Goal: Navigation & Orientation: Find specific page/section

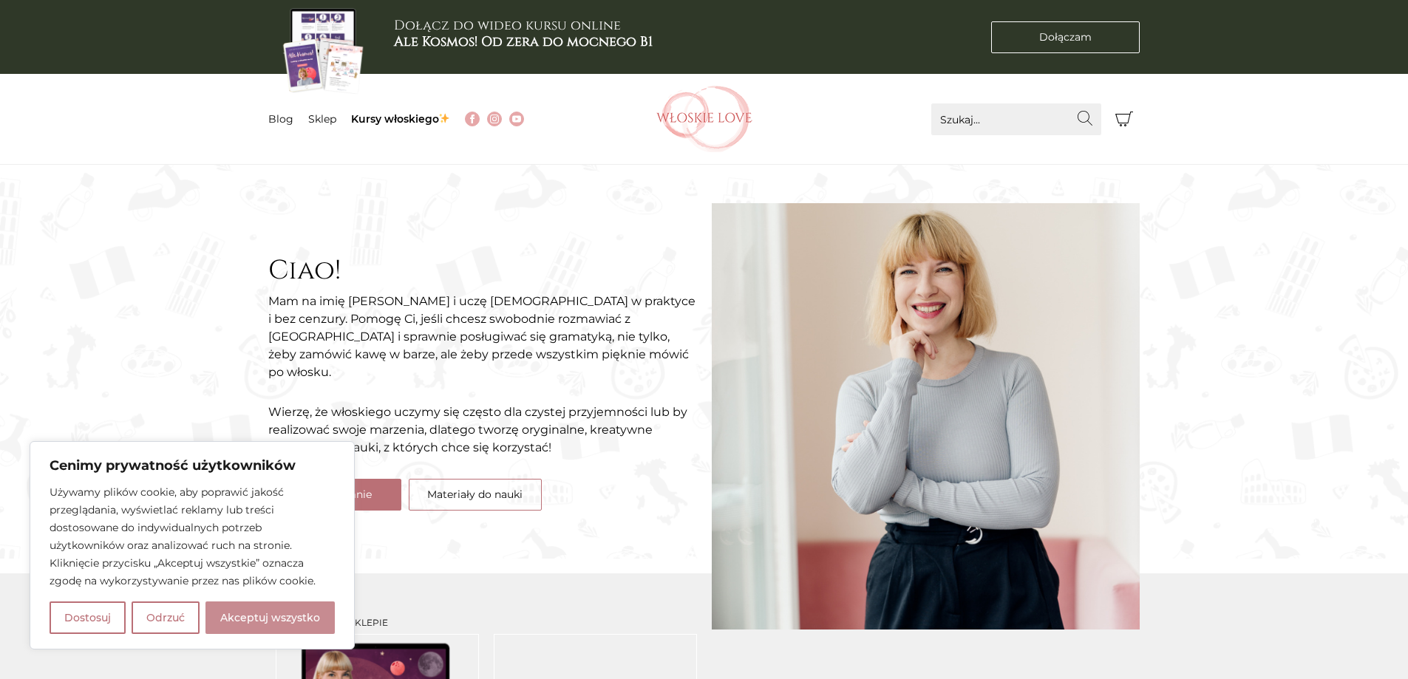
click at [285, 620] on button "Akceptuj wszystko" at bounding box center [270, 618] width 129 height 33
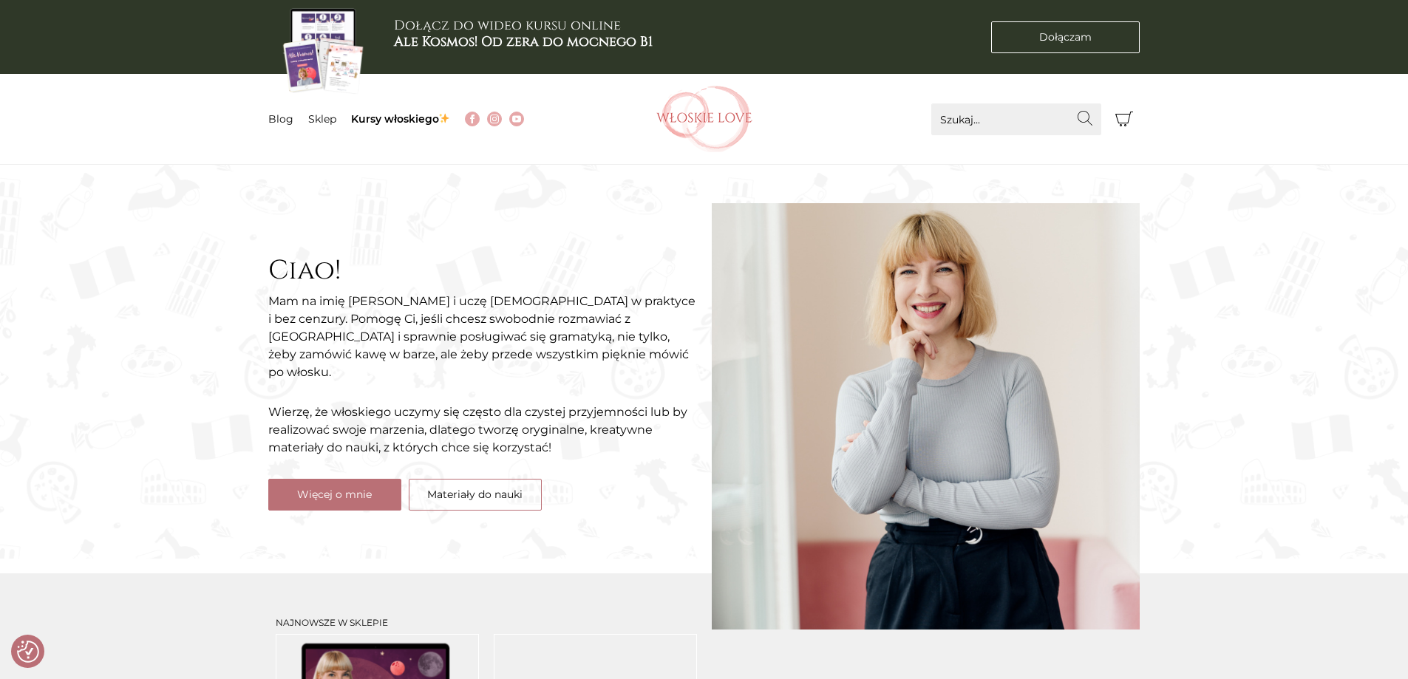
checkbox input "true"
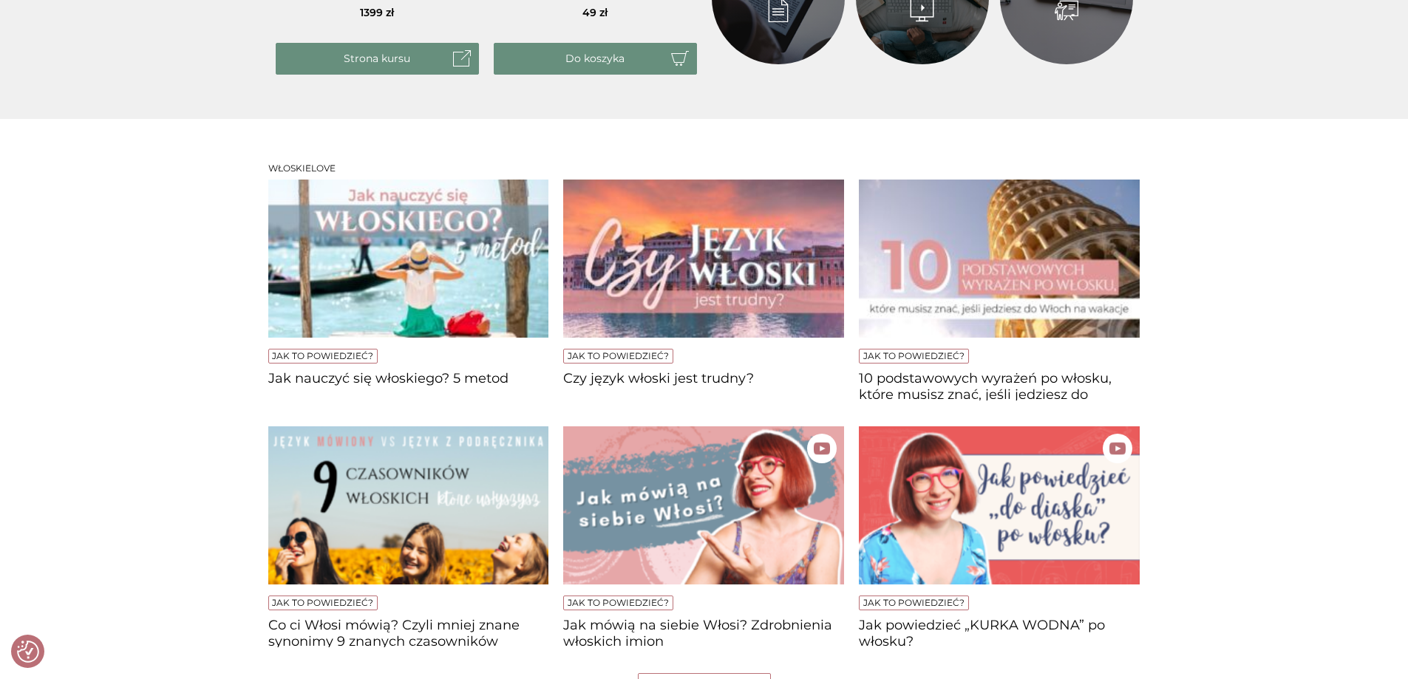
scroll to position [961, 0]
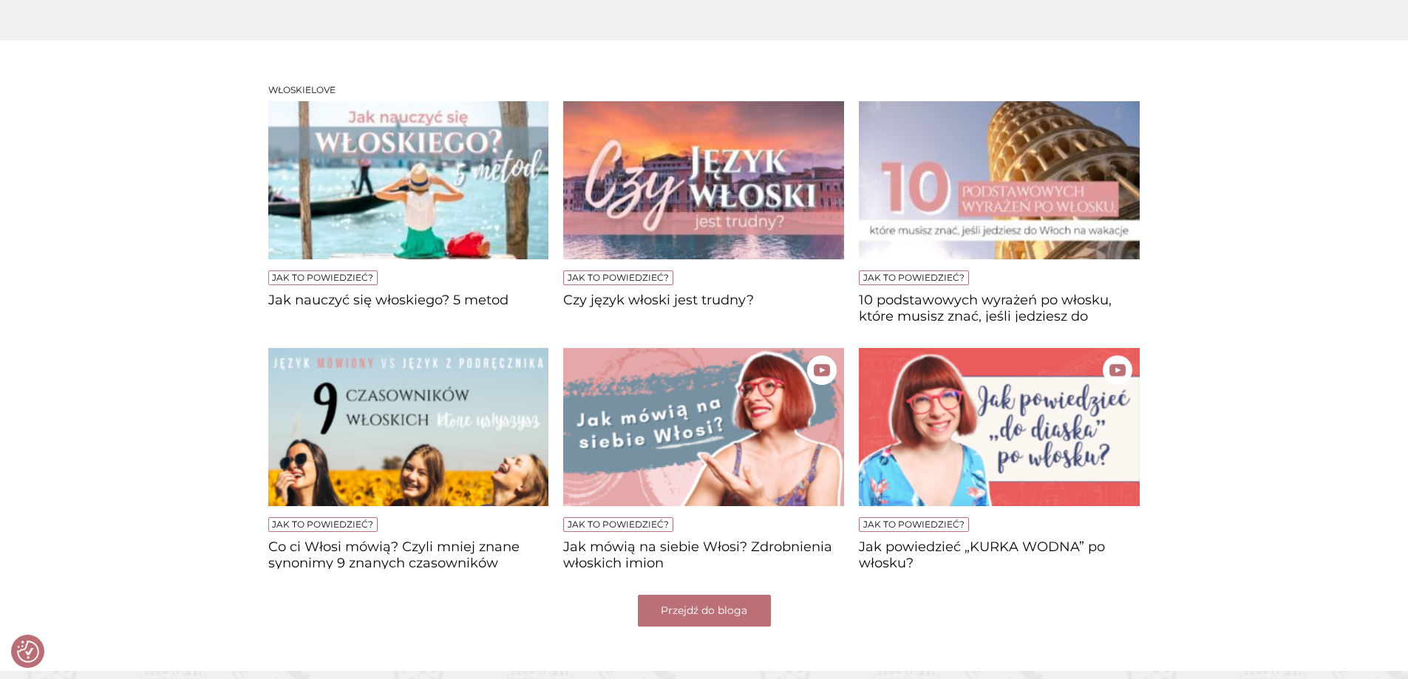
click at [702, 623] on link "Przejdź do bloga" at bounding box center [704, 611] width 133 height 32
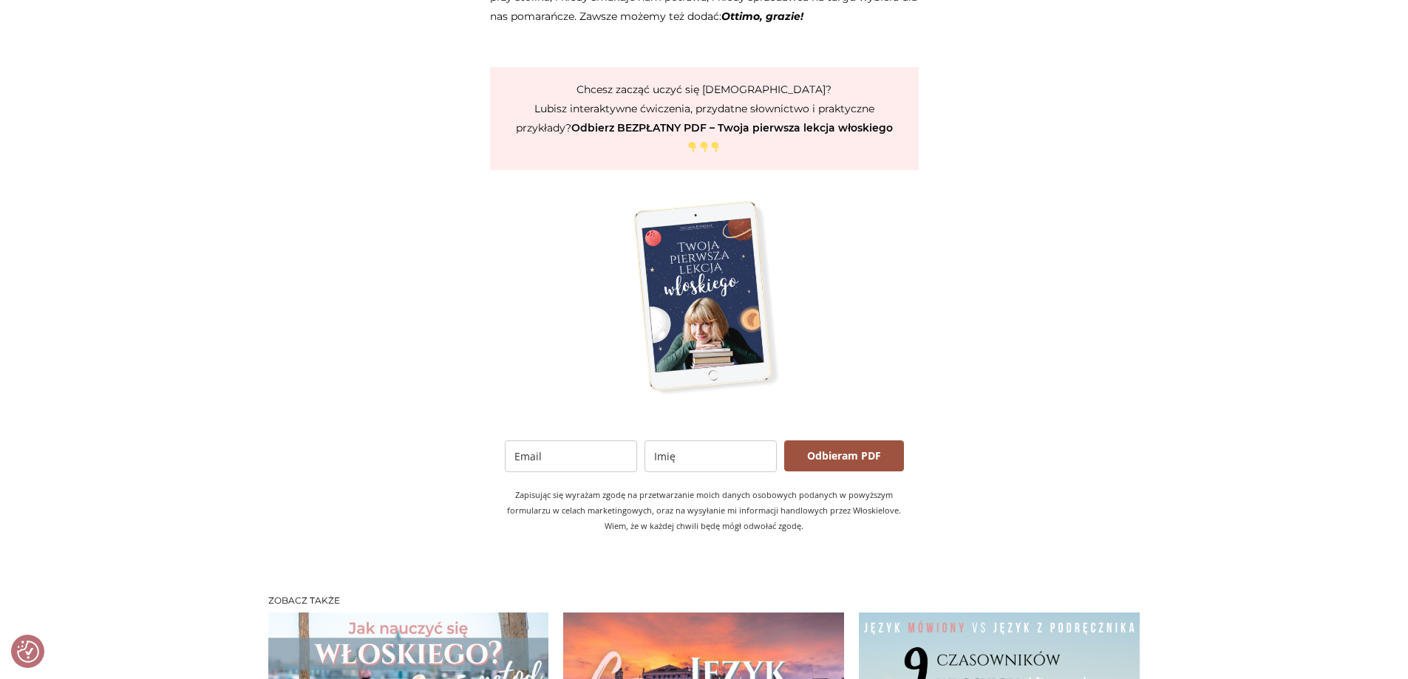
scroll to position [2736, 0]
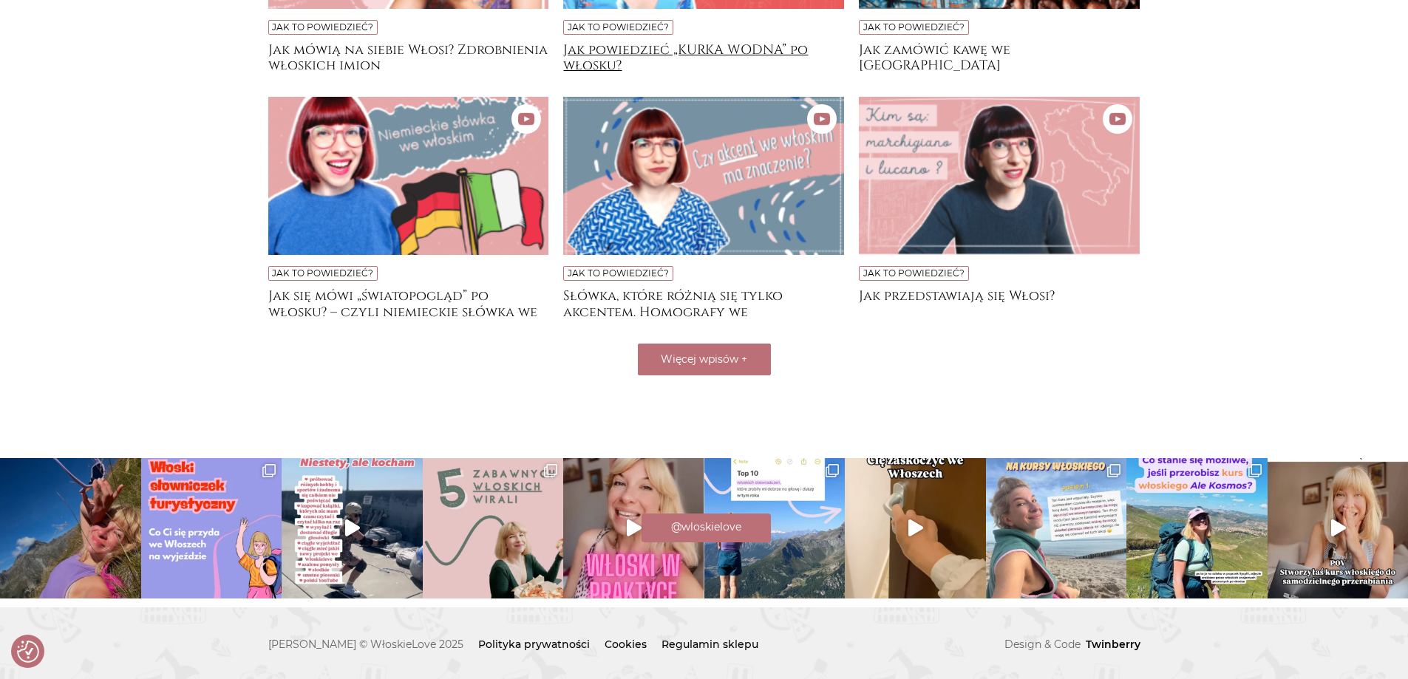
scroll to position [1139, 0]
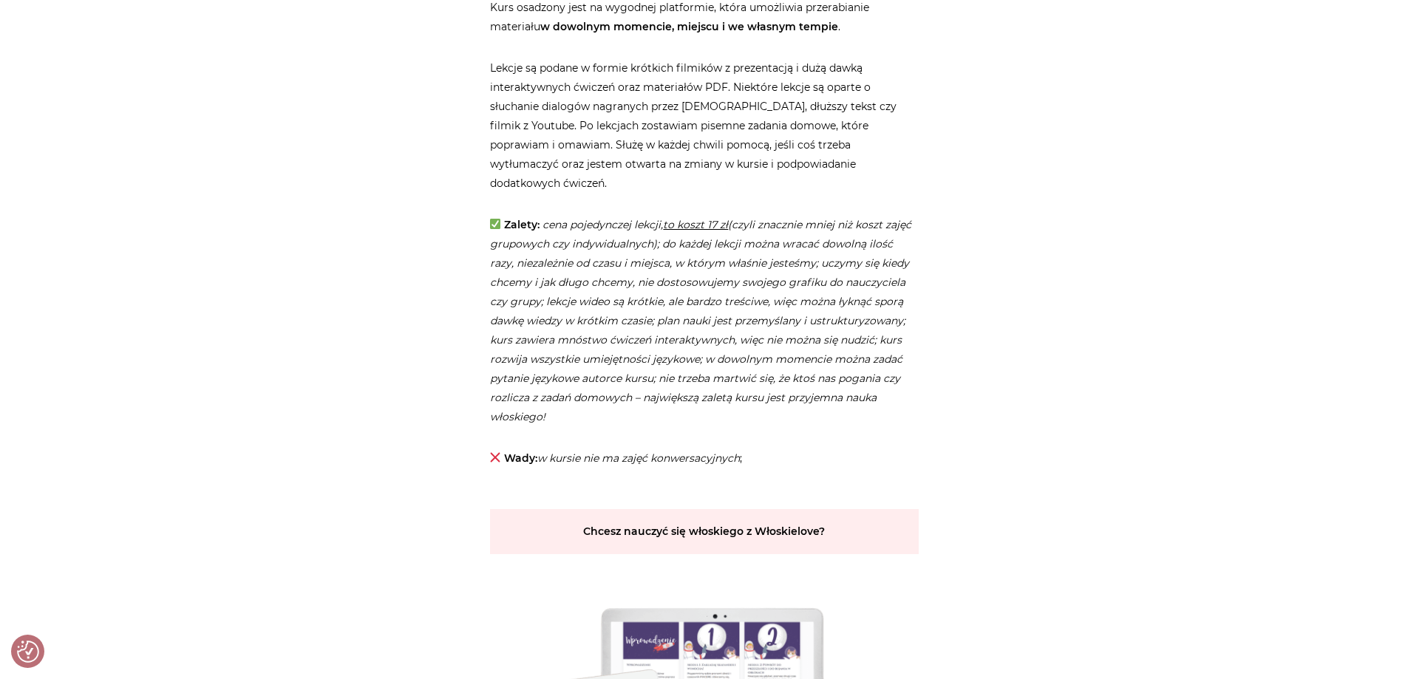
scroll to position [2588, 0]
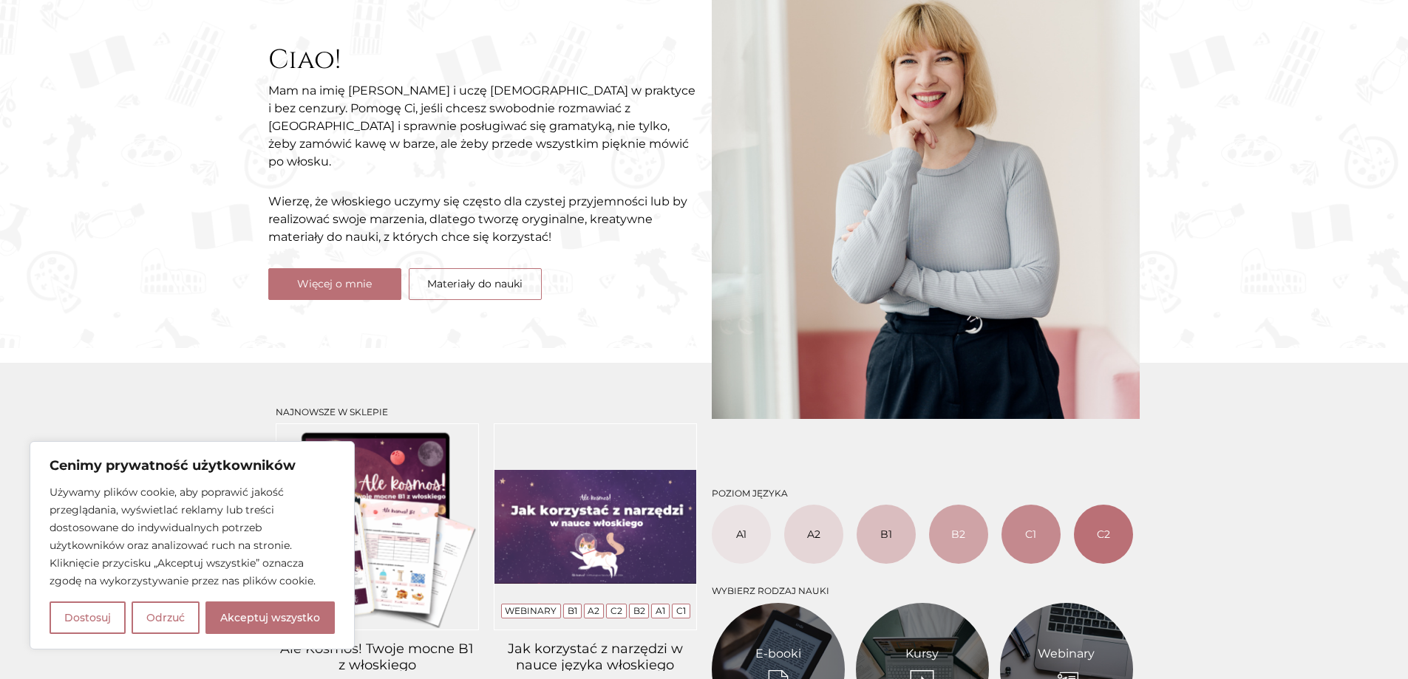
scroll to position [74, 0]
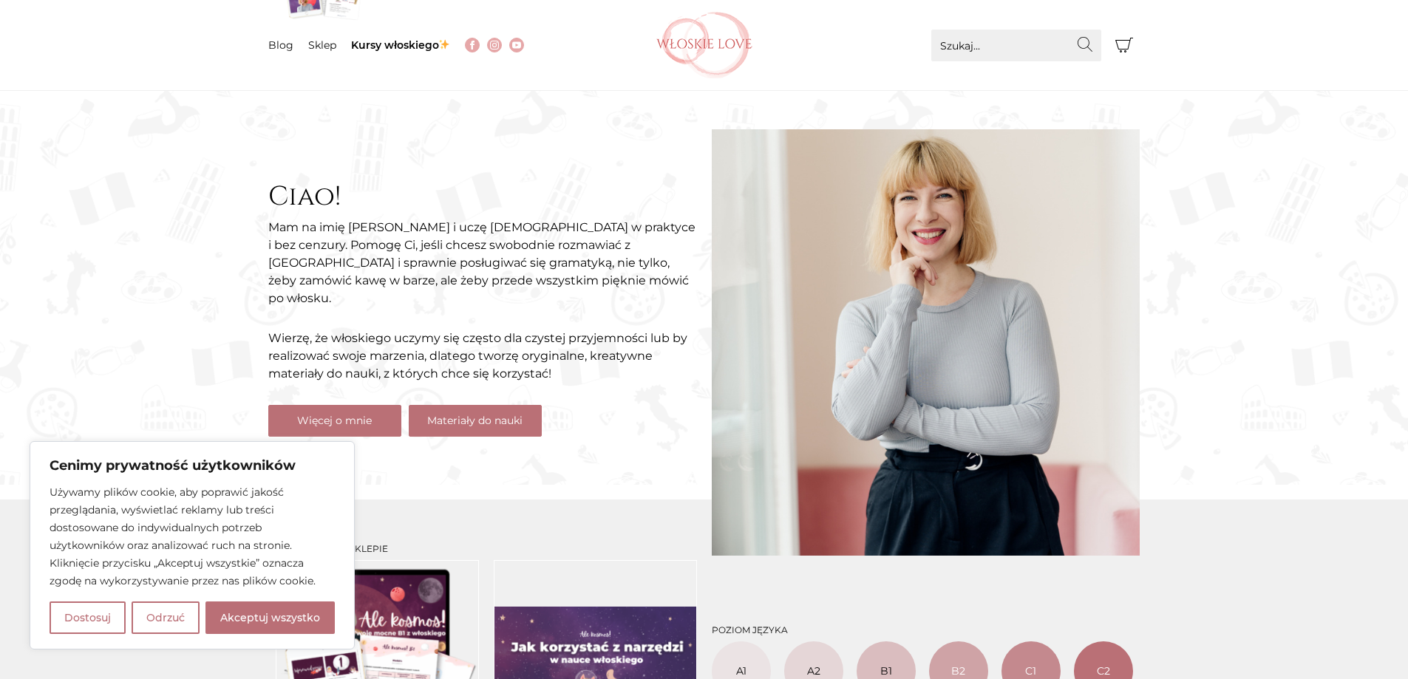
click at [486, 410] on link "Materiały do nauki" at bounding box center [475, 421] width 133 height 32
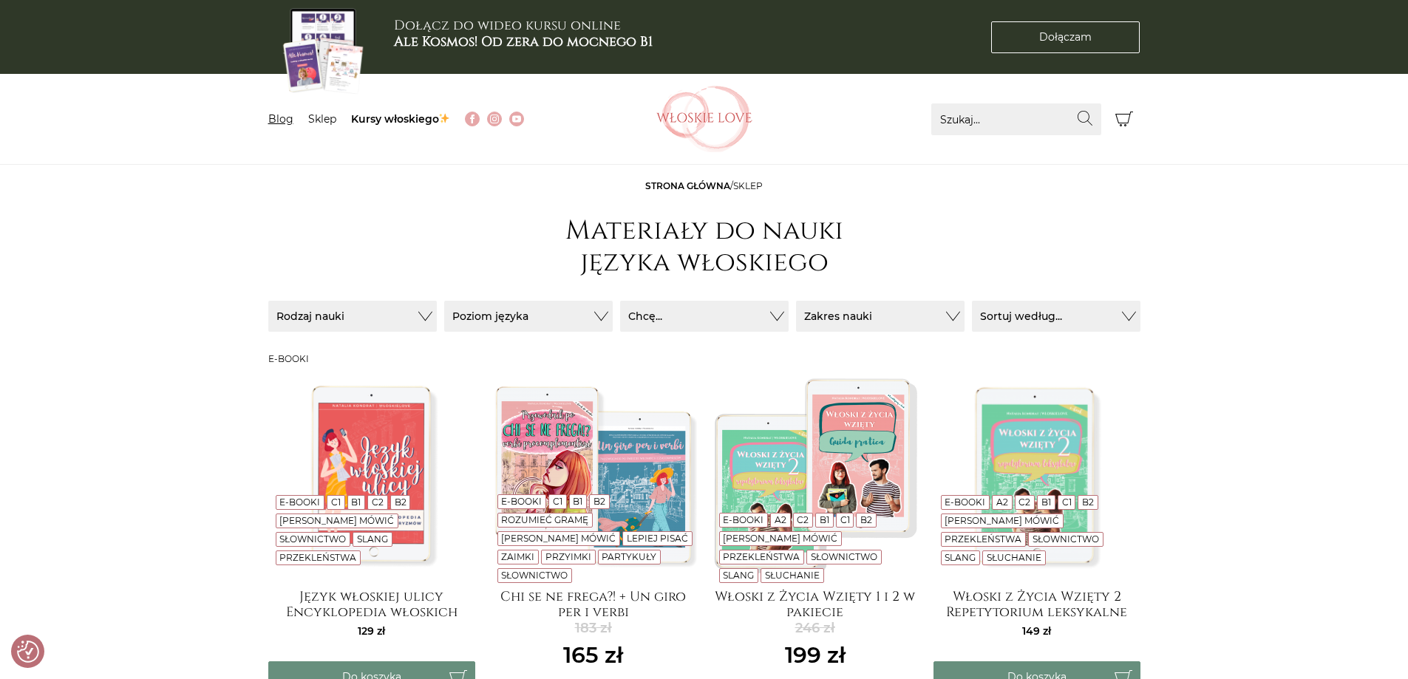
click at [287, 118] on link "Blog" at bounding box center [280, 118] width 25 height 13
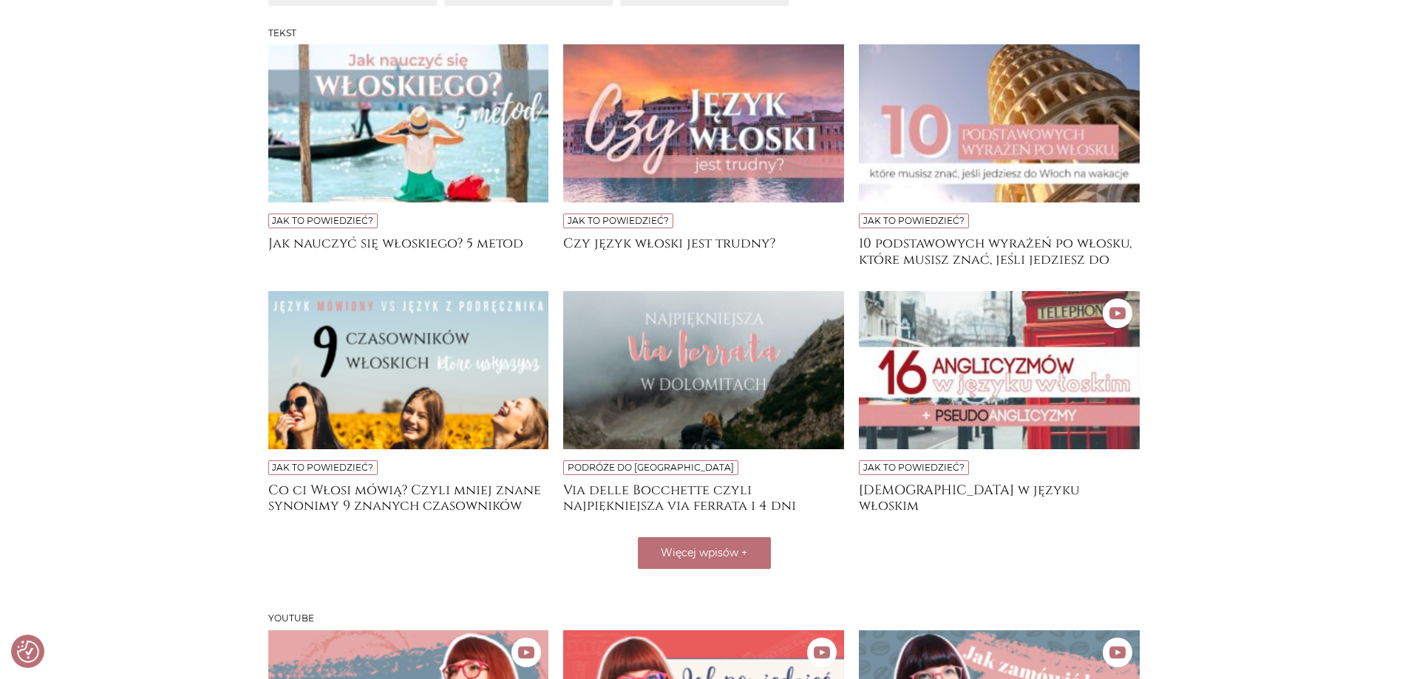
scroll to position [370, 0]
